Goal: Transaction & Acquisition: Book appointment/travel/reservation

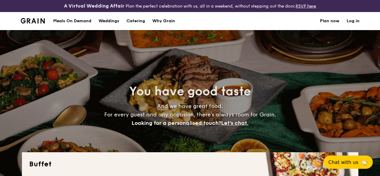
select select
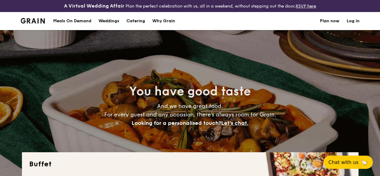
click at [85, 22] on div "Meals On Demand" at bounding box center [72, 21] width 38 height 18
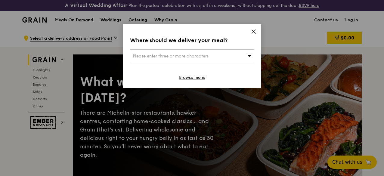
click at [253, 32] on icon at bounding box center [254, 32] width 4 height 4
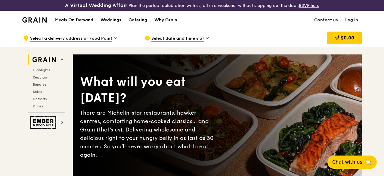
click at [148, 23] on link "Catering" at bounding box center [138, 20] width 26 height 18
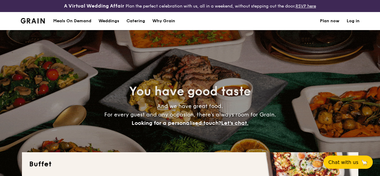
select select
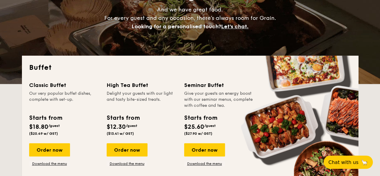
scroll to position [150, 0]
